Goal: Task Accomplishment & Management: Use online tool/utility

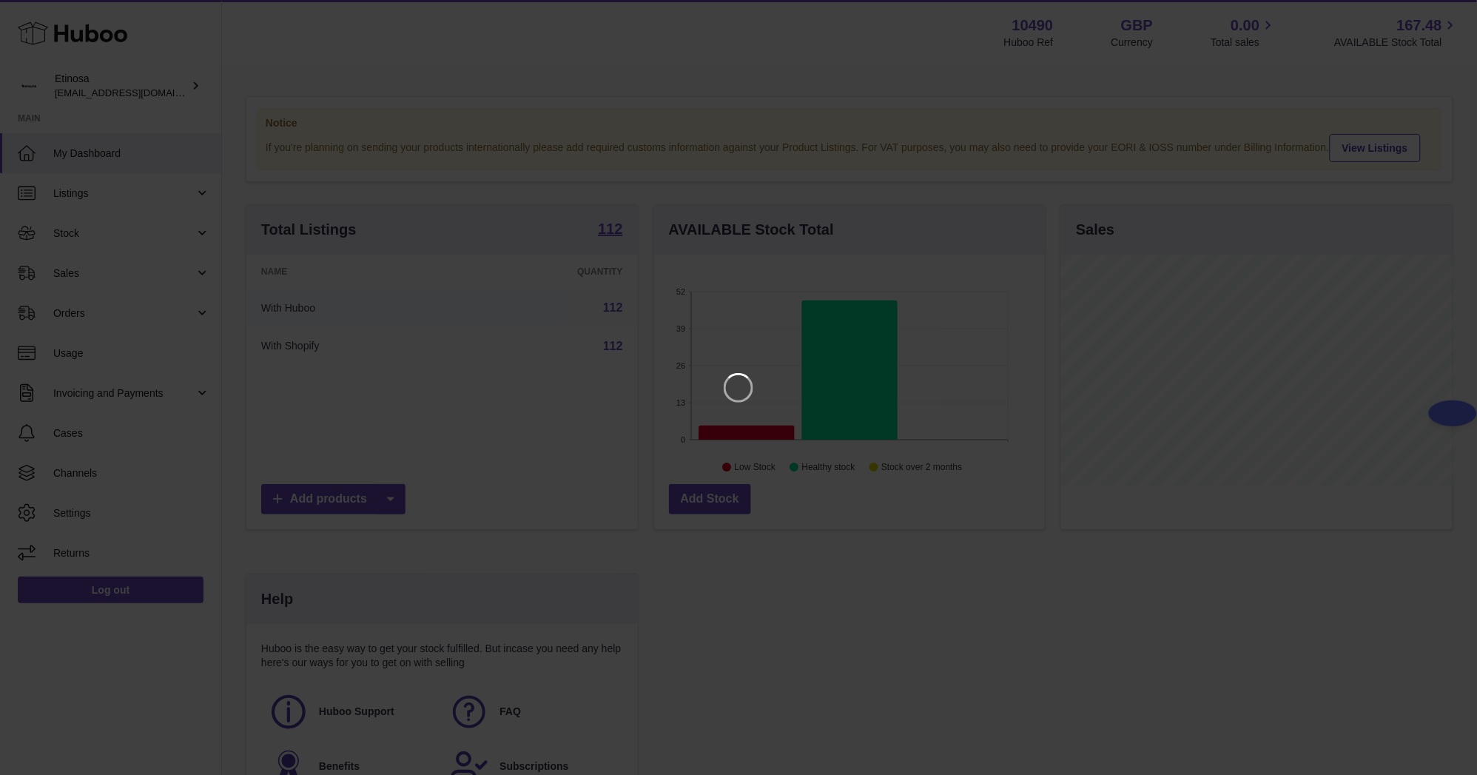
scroll to position [231, 397]
click at [1454, 13] on icon "Close" at bounding box center [1456, 13] width 18 height 18
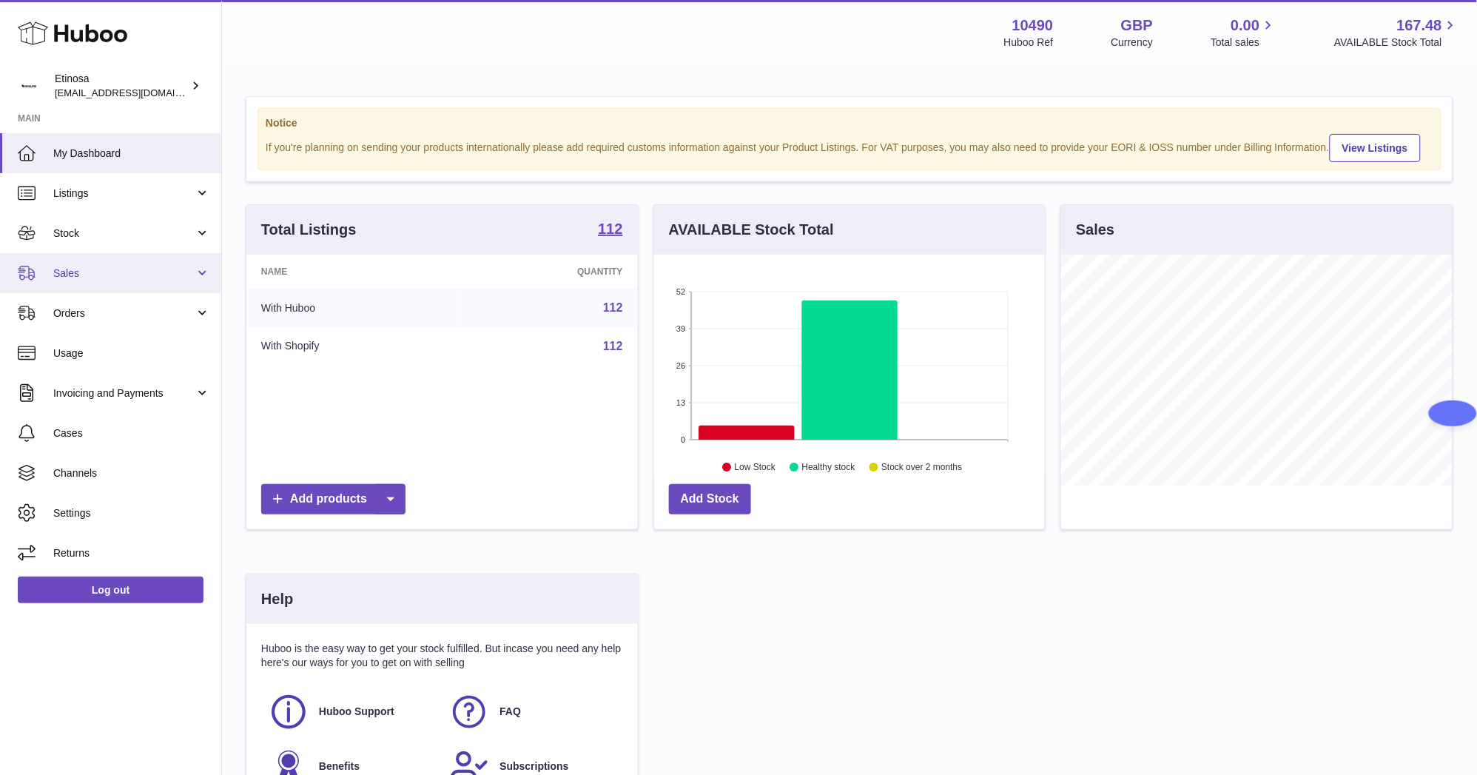
click at [121, 284] on link "Sales" at bounding box center [110, 273] width 221 height 40
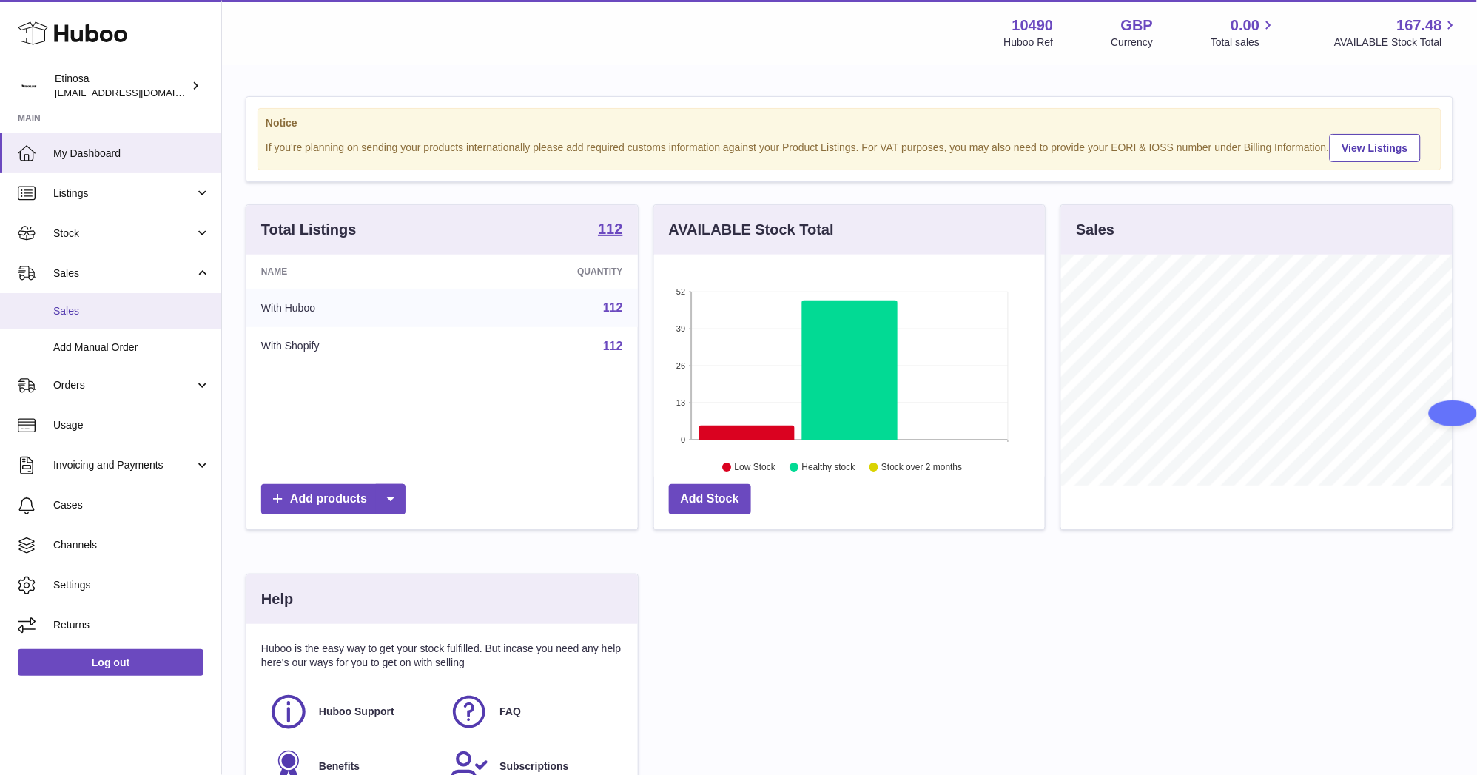
click at [139, 322] on link "Sales" at bounding box center [110, 311] width 221 height 36
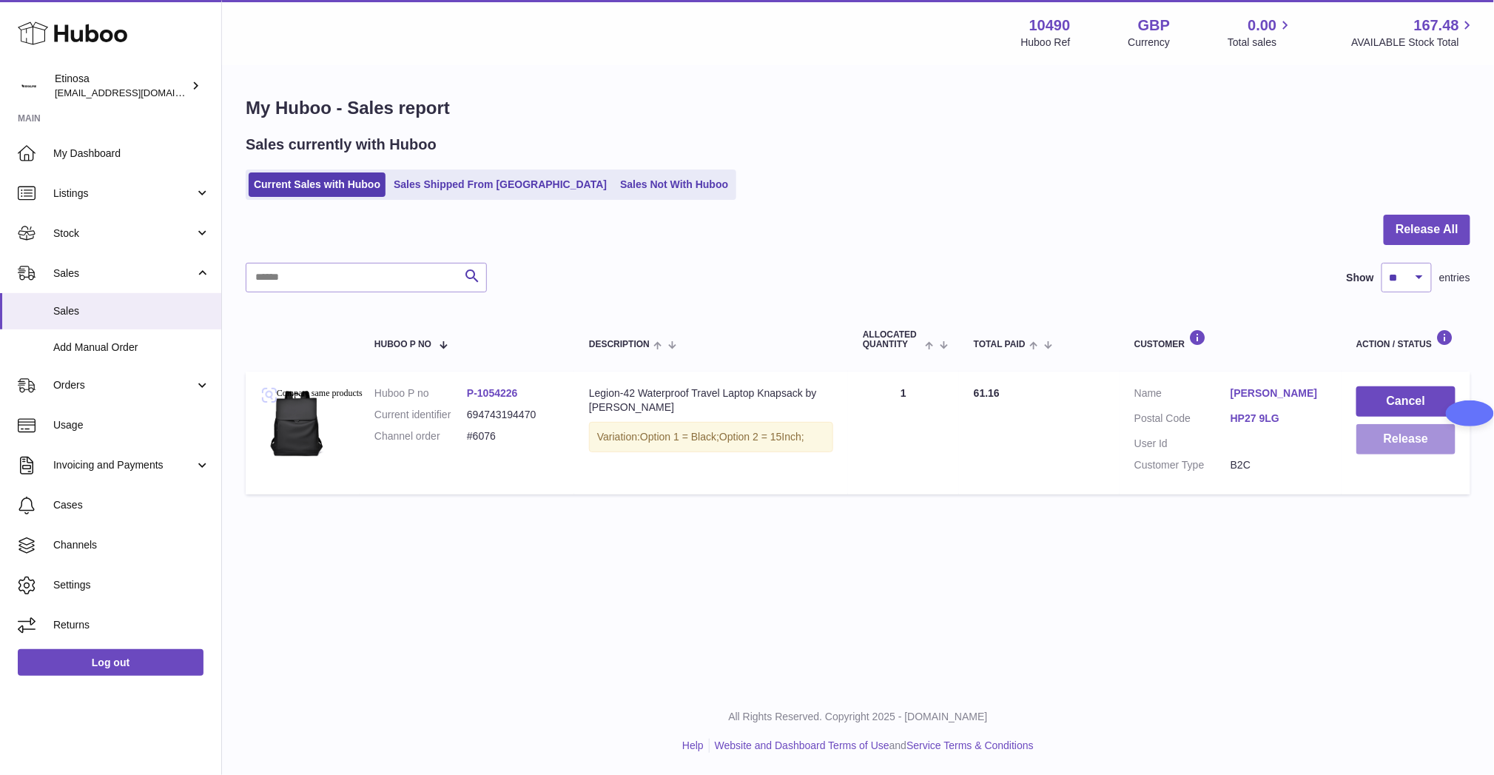
click at [1411, 443] on button "Release" at bounding box center [1405, 439] width 99 height 30
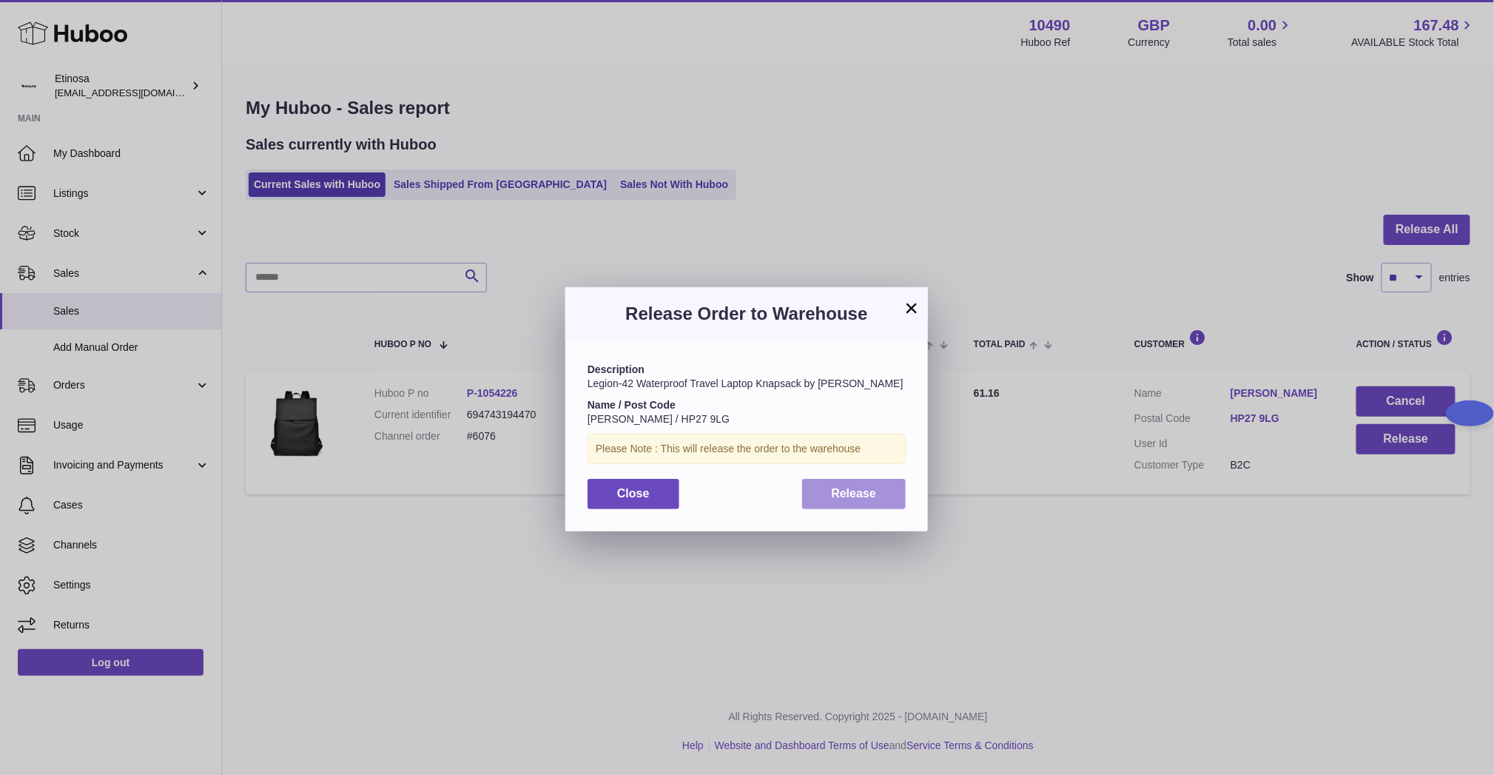
click at [872, 497] on span "Release" at bounding box center [854, 493] width 45 height 13
